Goal: Transaction & Acquisition: Book appointment/travel/reservation

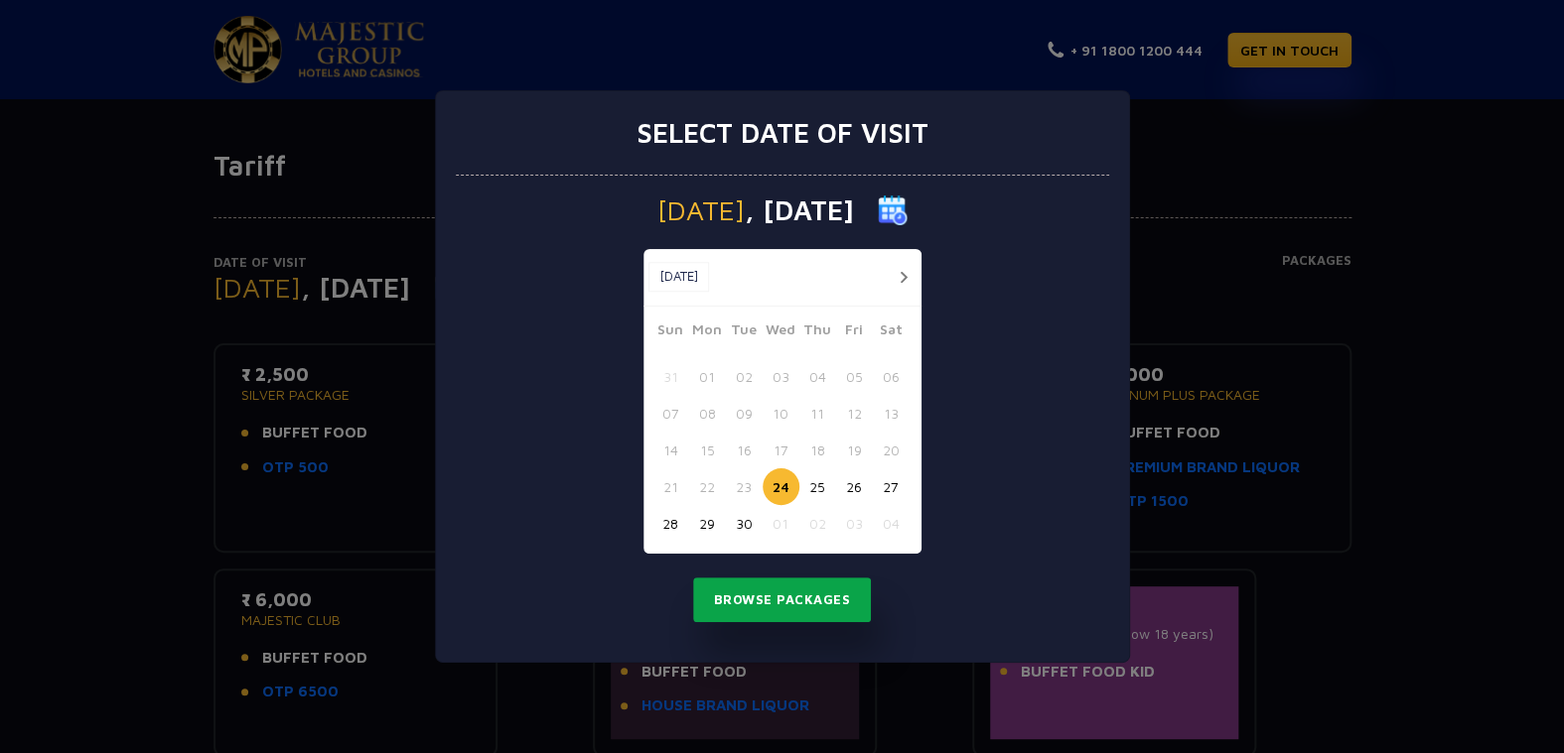
click at [795, 608] on button "Browse Packages" at bounding box center [782, 601] width 179 height 46
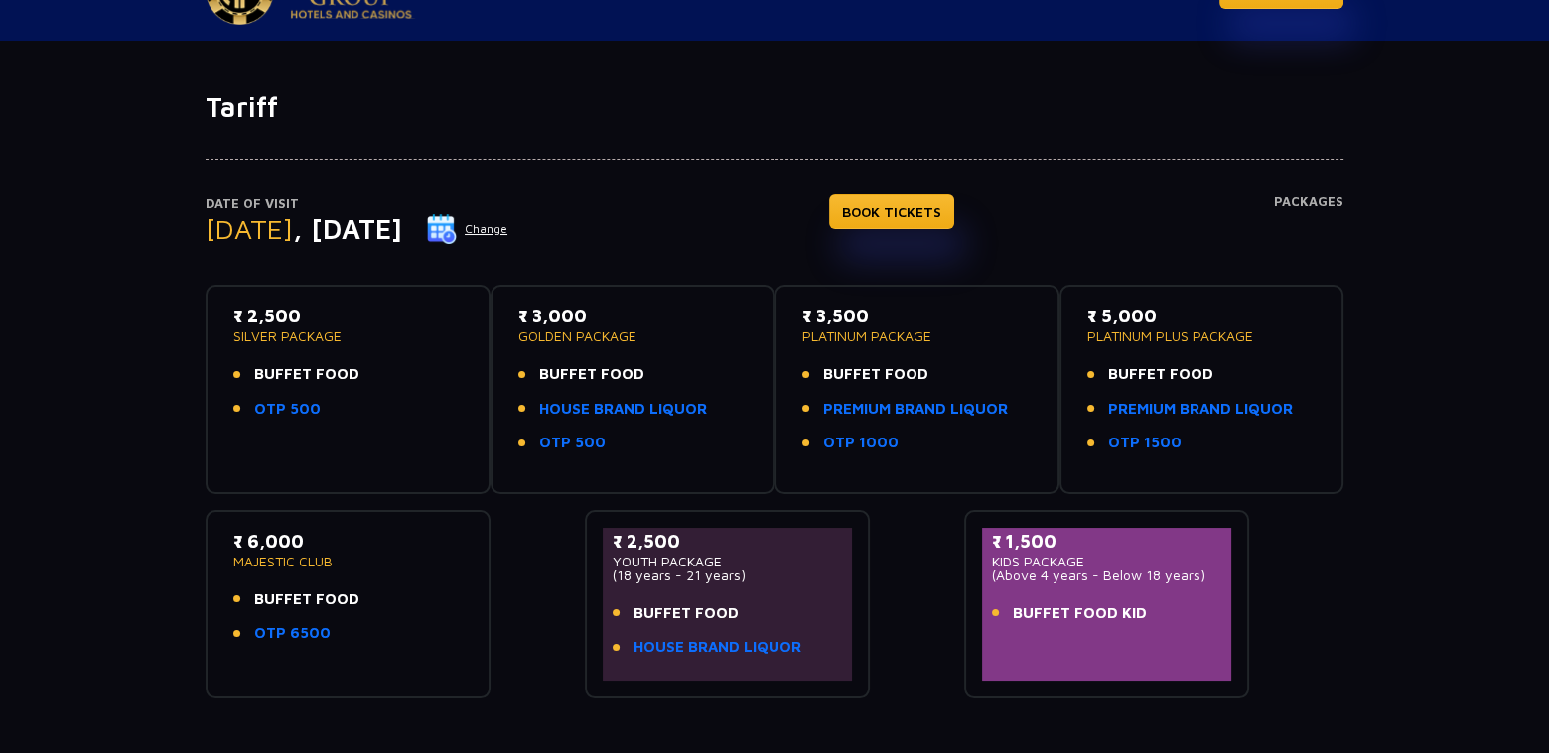
scroll to position [99, 0]
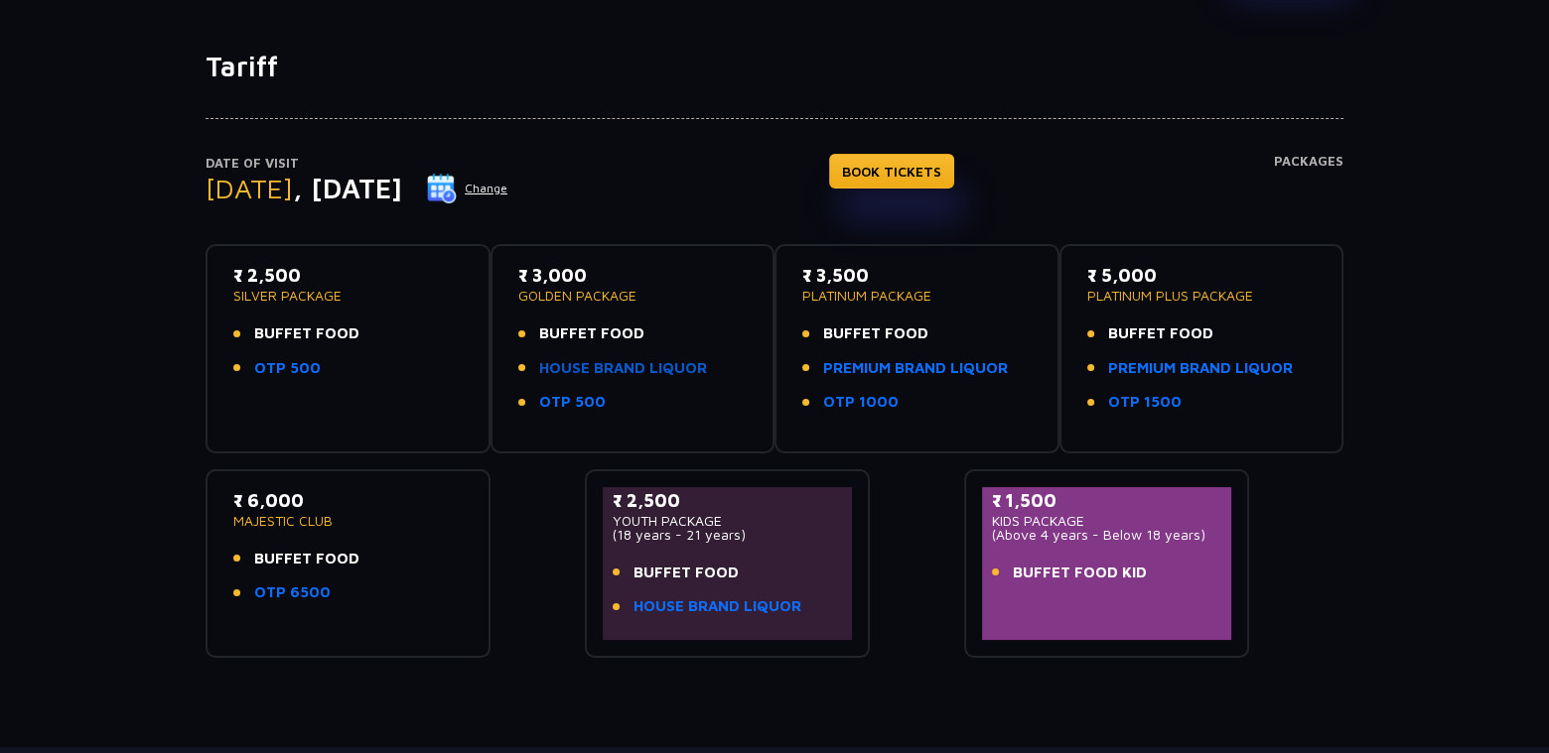
click at [618, 373] on link "HOUSE BRAND LIQUOR" at bounding box center [623, 368] width 168 height 23
click at [946, 162] on link "BOOK TICKETS" at bounding box center [891, 171] width 125 height 35
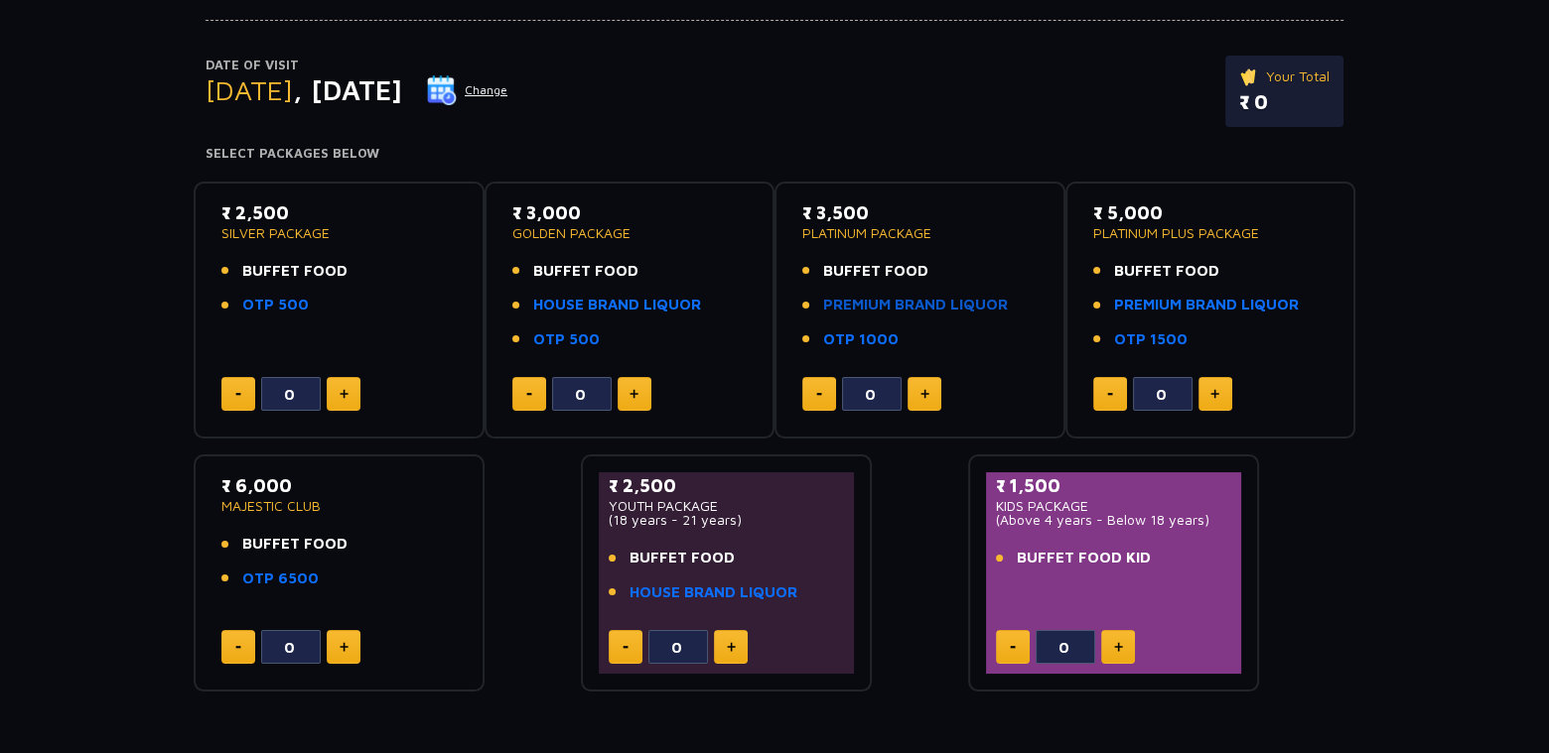
scroll to position [199, 0]
click at [632, 397] on button at bounding box center [634, 393] width 34 height 34
type input "1"
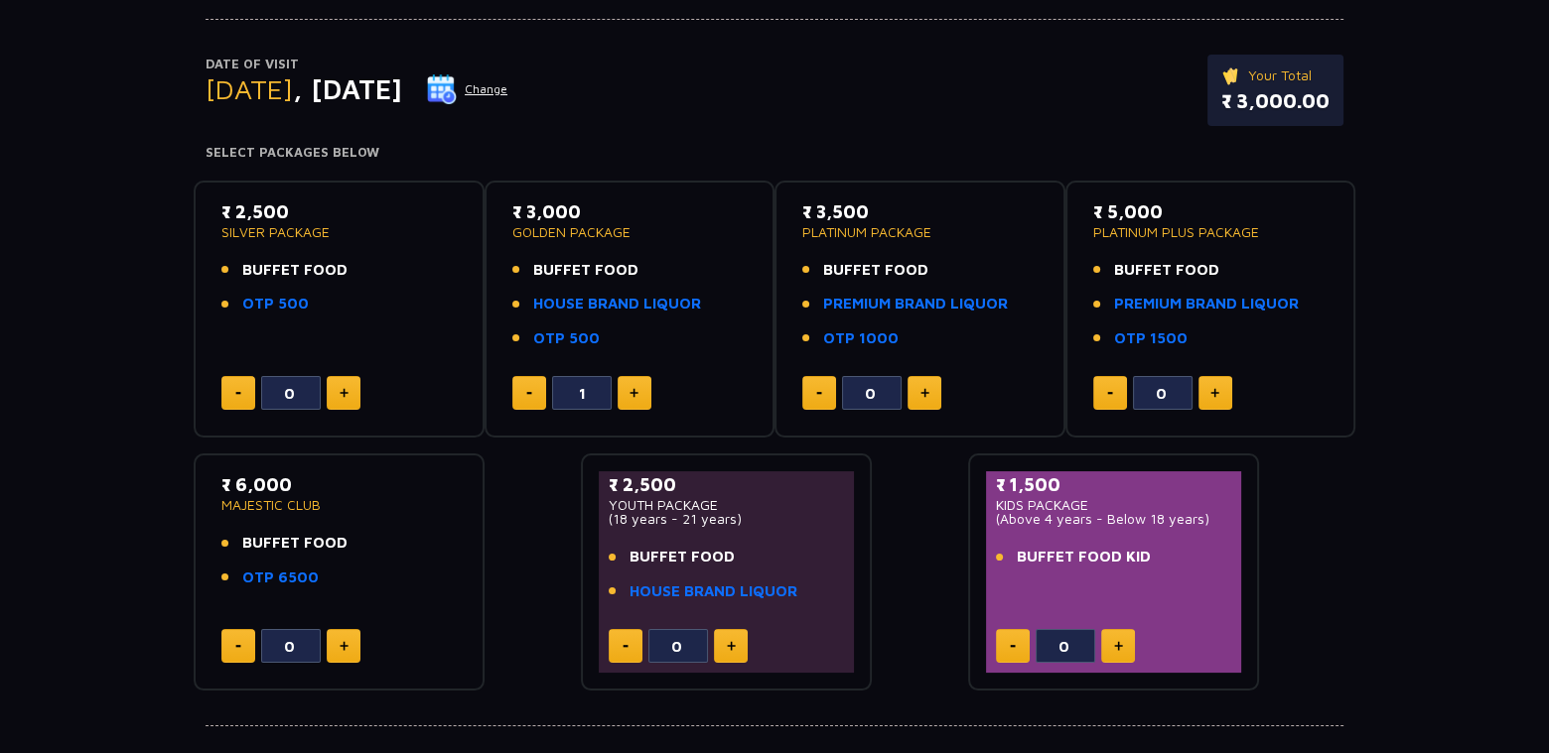
click at [508, 92] on button "Change" at bounding box center [467, 89] width 82 height 32
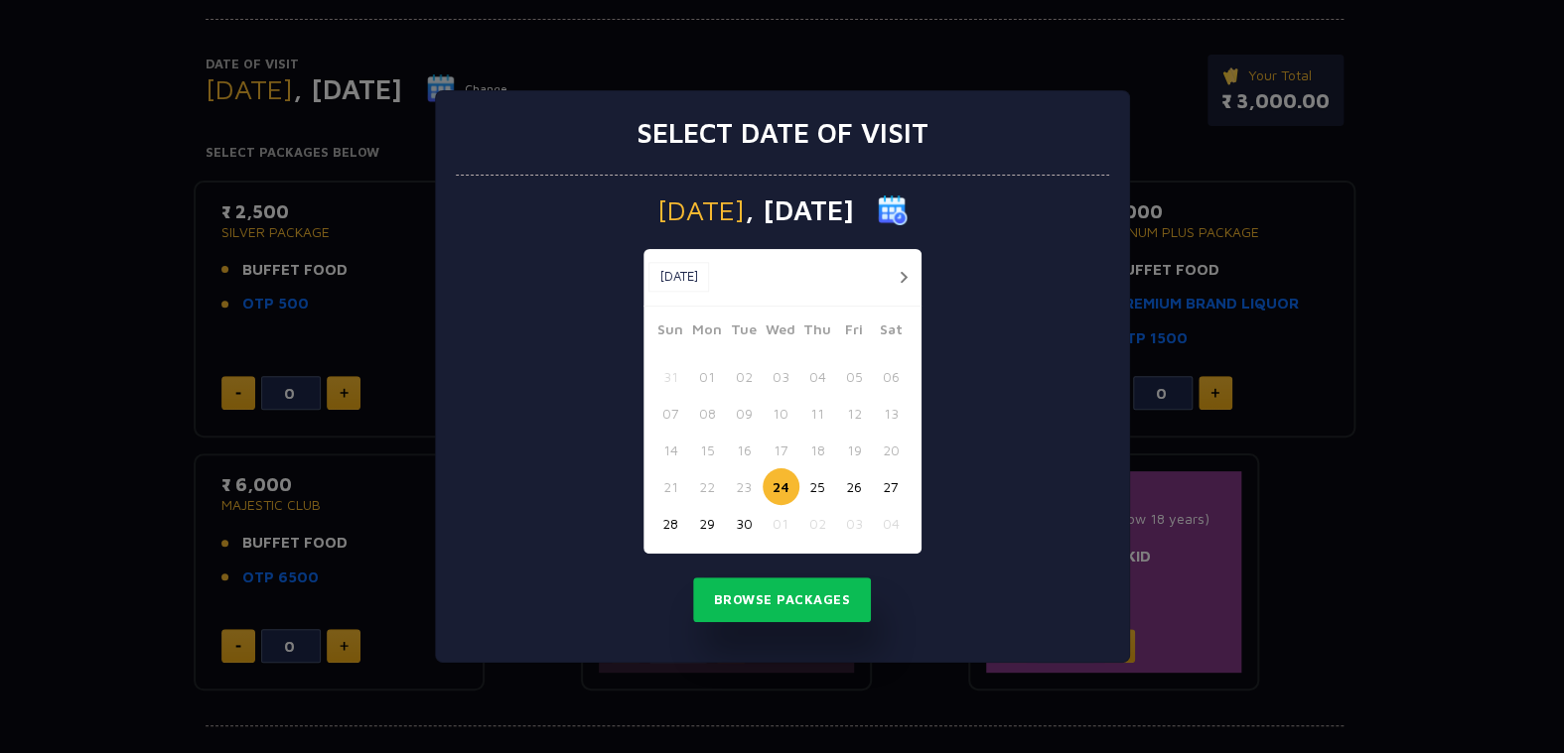
click at [1023, 58] on div "Select date of visit [DATE] [DATE] [DATE] Sun Mon Tue Wed Thu Fri Sat 31 01 02 …" at bounding box center [782, 376] width 1564 height 753
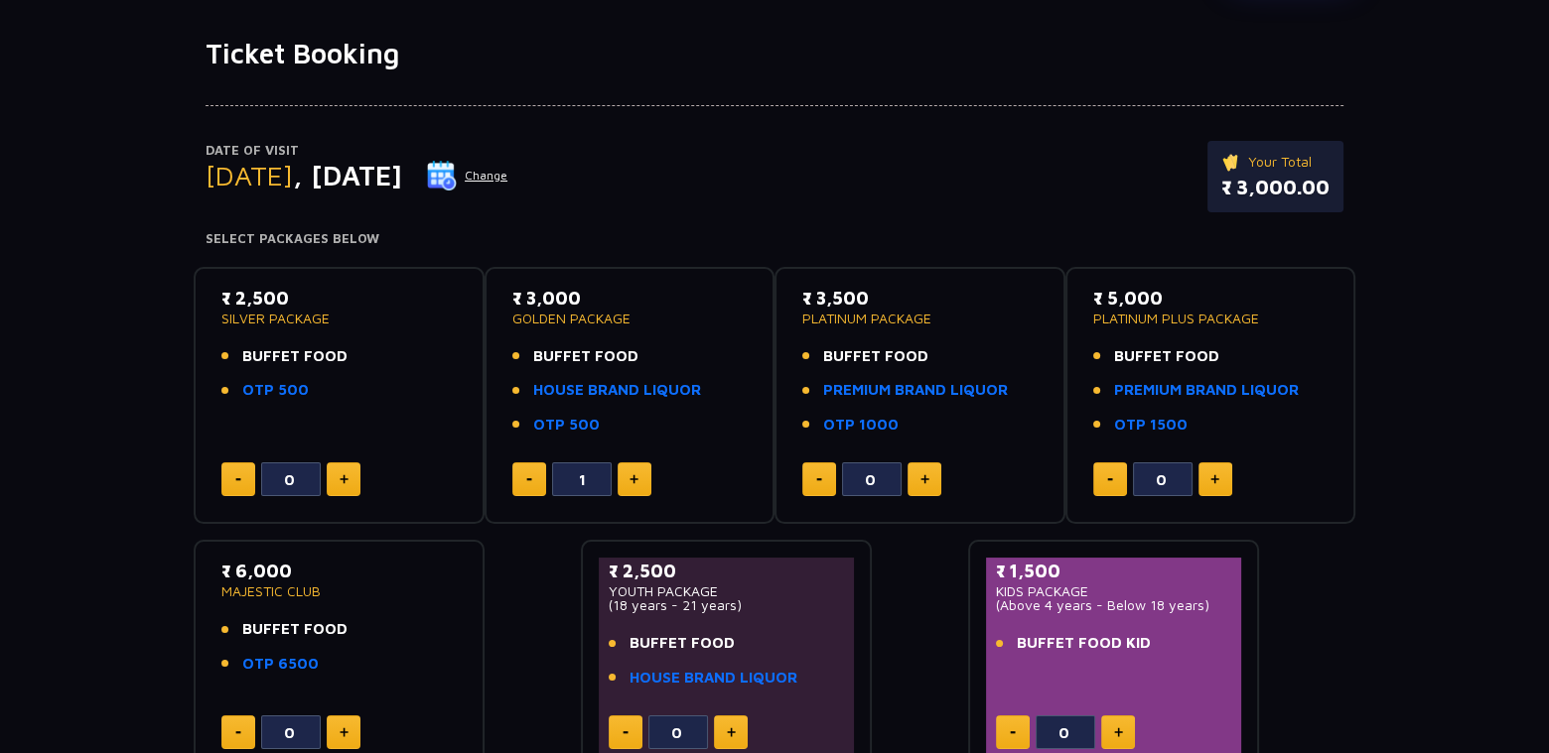
scroll to position [0, 0]
